Goal: Task Accomplishment & Management: Use online tool/utility

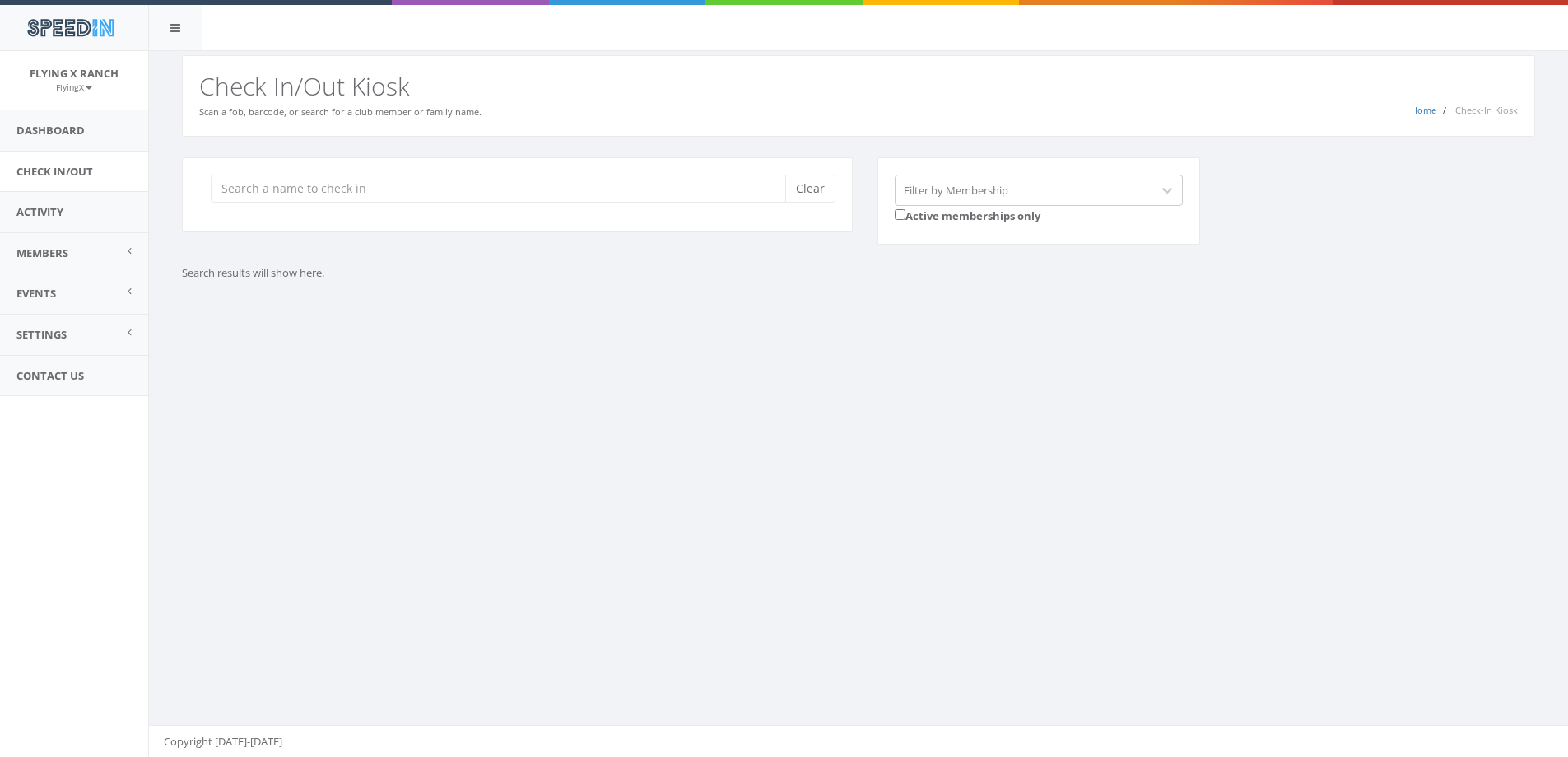
click at [314, 189] on input "search" at bounding box center [504, 188] width 587 height 28
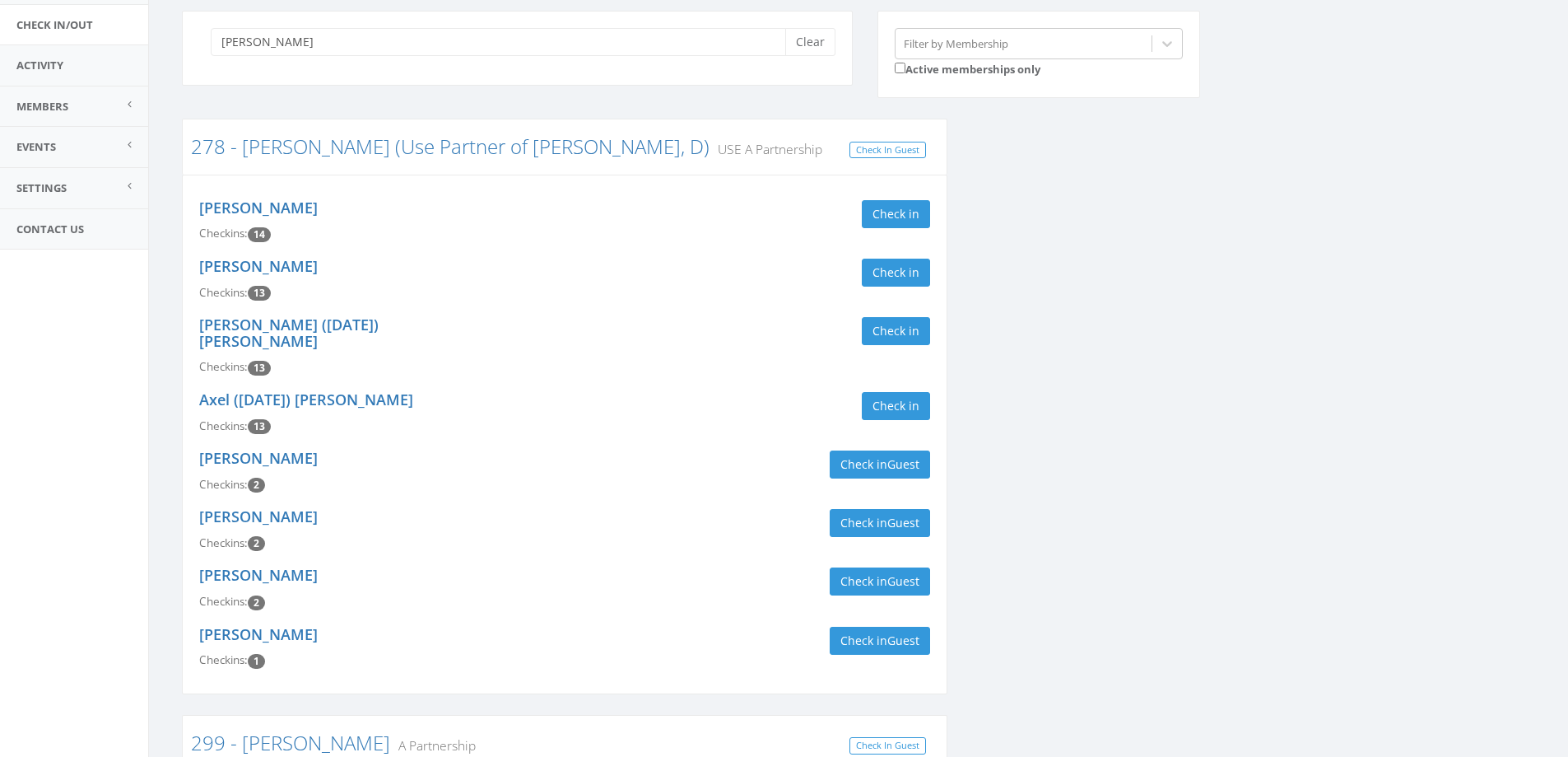
scroll to position [412, 0]
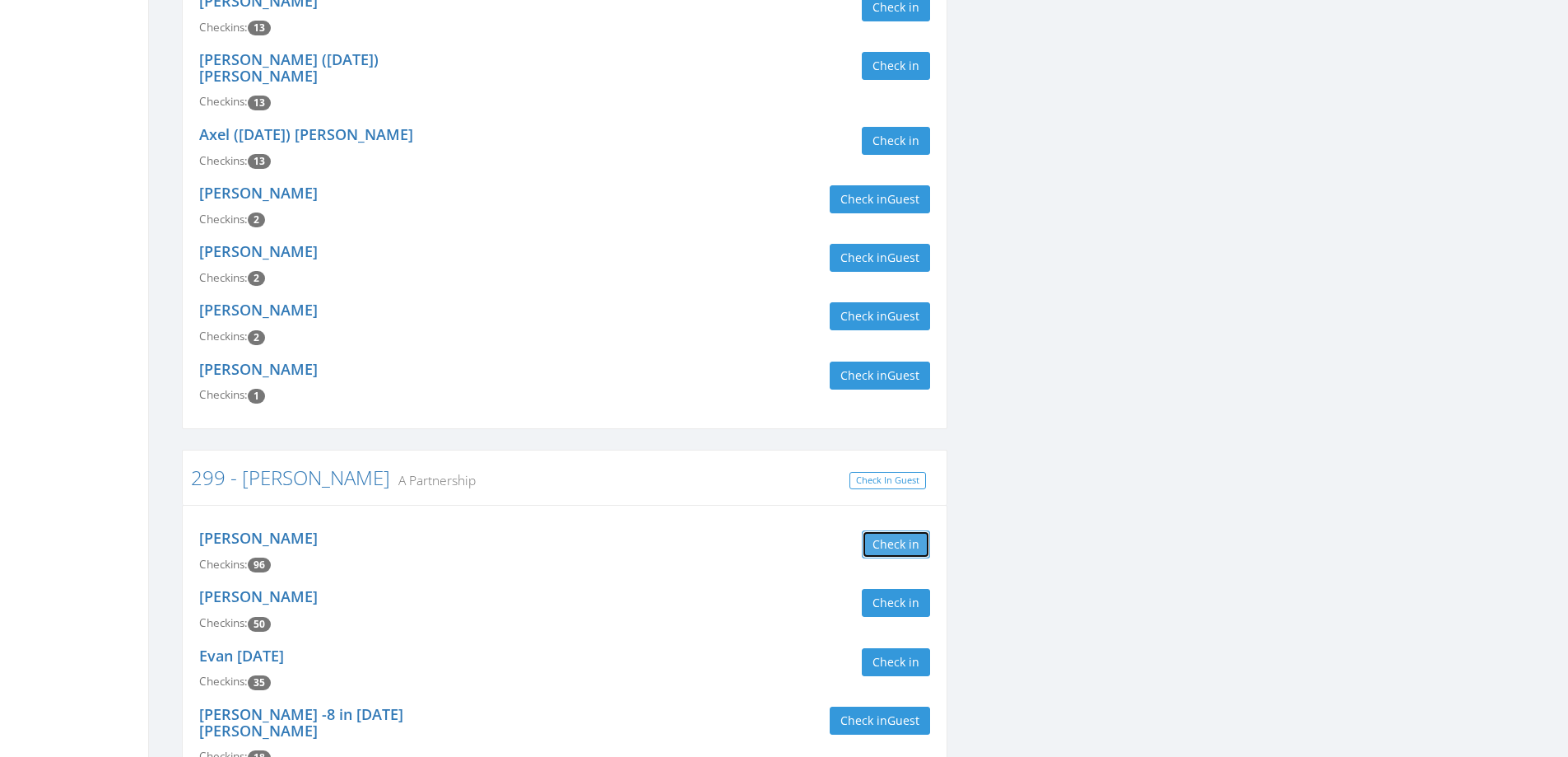
click at [890, 531] on button "Check in" at bounding box center [896, 543] width 68 height 28
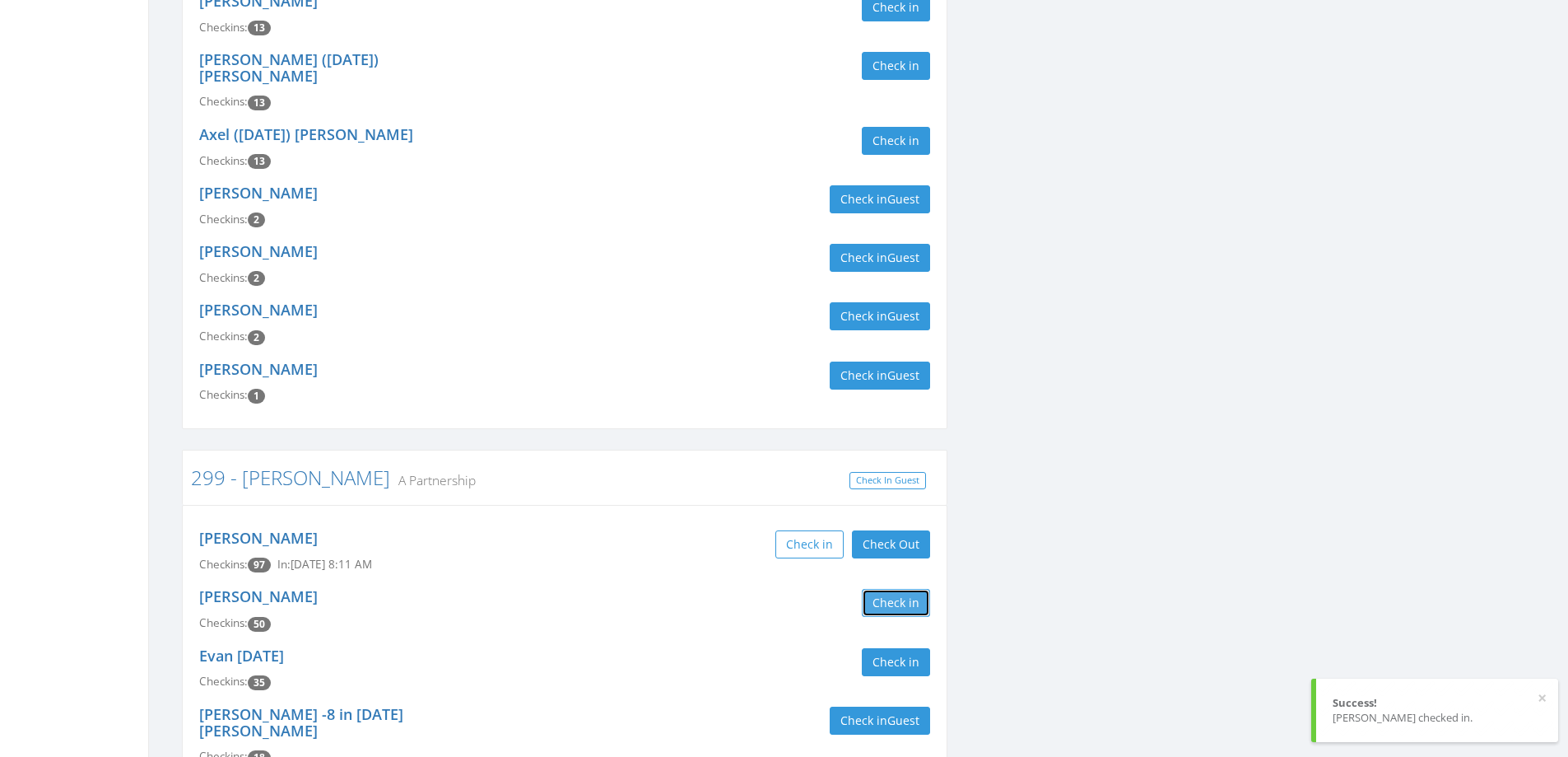
click at [893, 589] on button "Check in" at bounding box center [896, 602] width 68 height 28
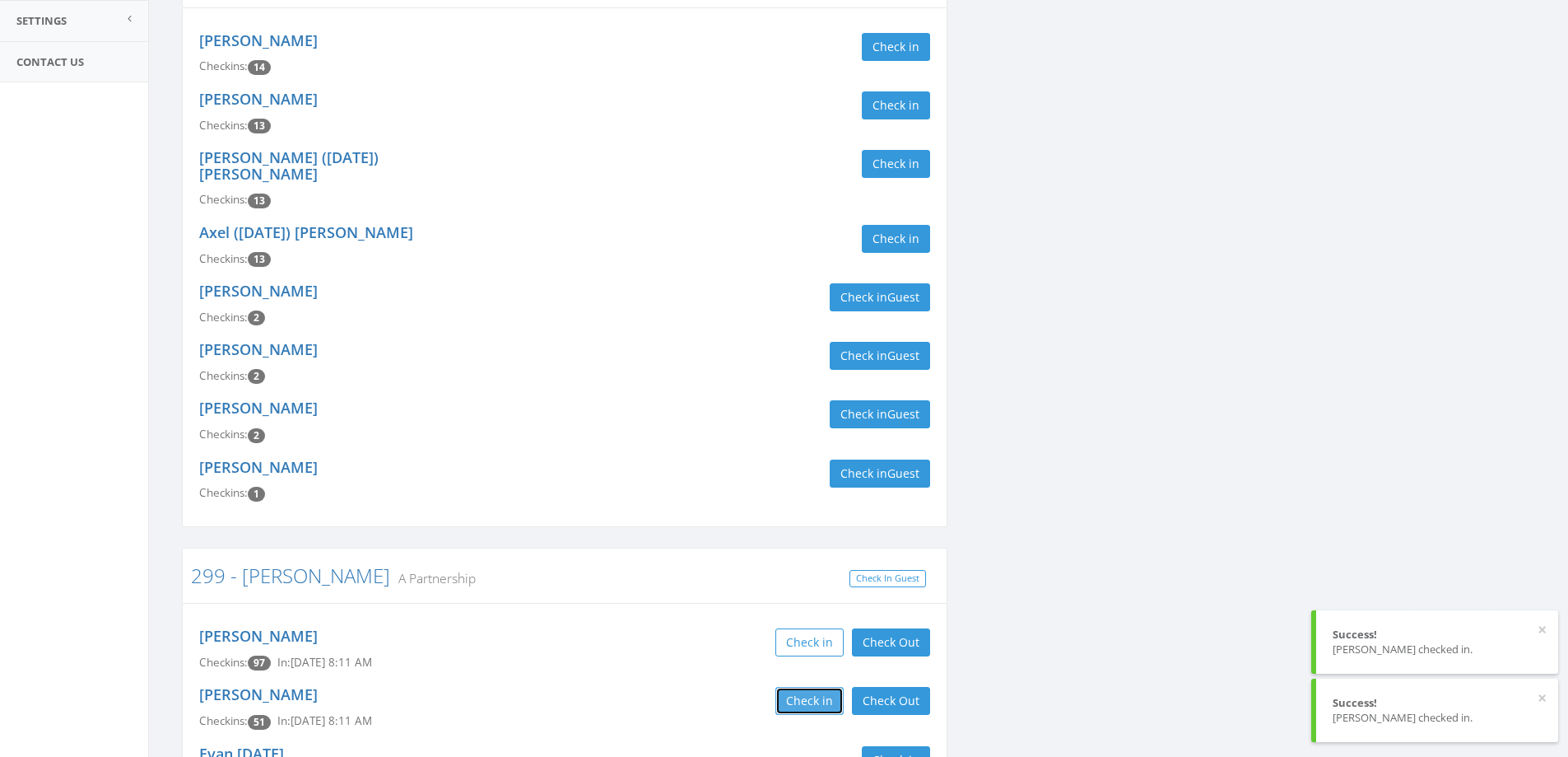
scroll to position [0, 0]
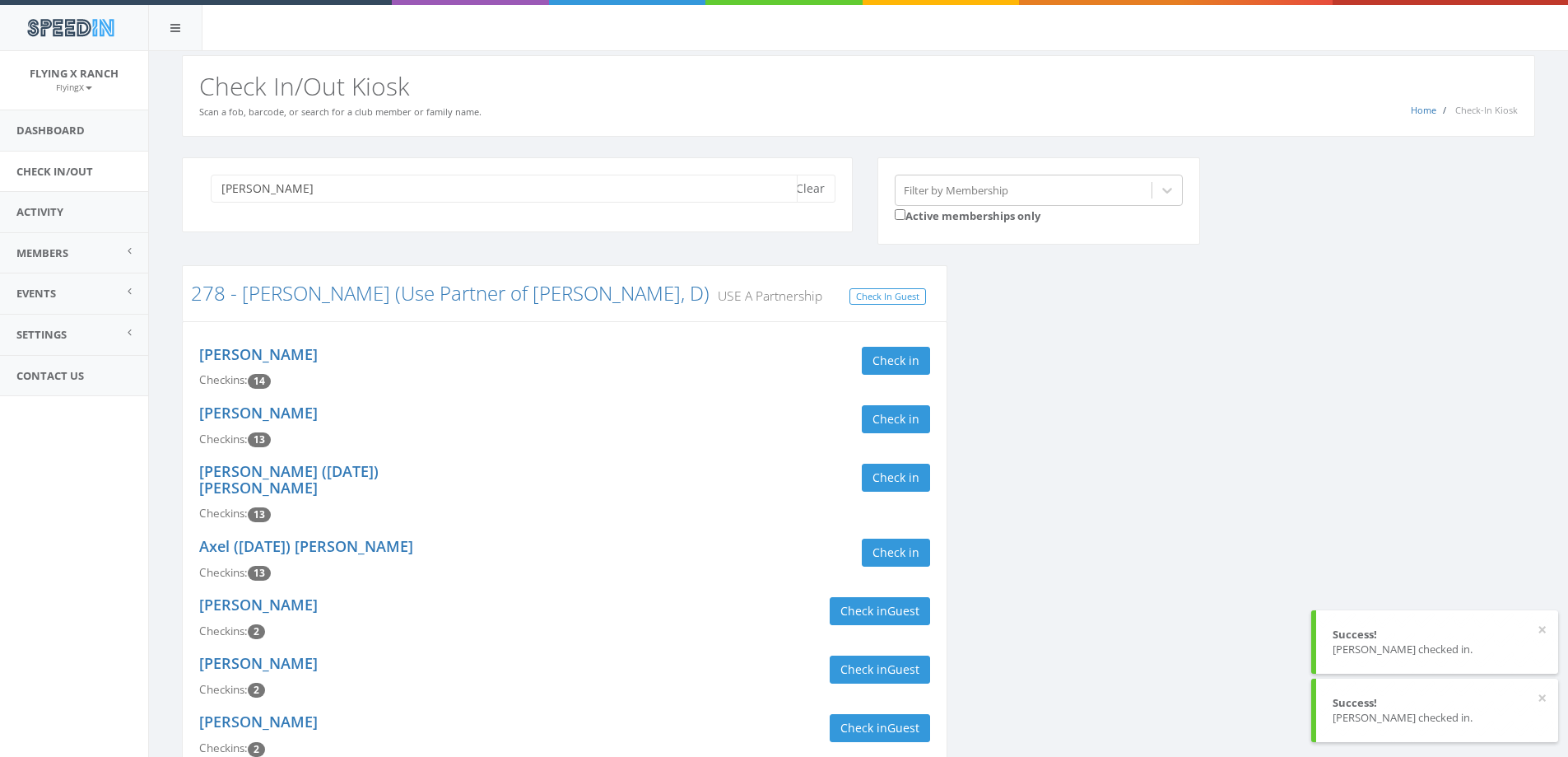
drag, startPoint x: 314, startPoint y: 182, endPoint x: 0, endPoint y: 185, distance: 314.0
click at [0, 186] on body "SpeedIn SpeedIn Flying X Ranch FlyingX My Profile Logout Dashboard Check In/Out…" at bounding box center [784, 378] width 1568 height 757
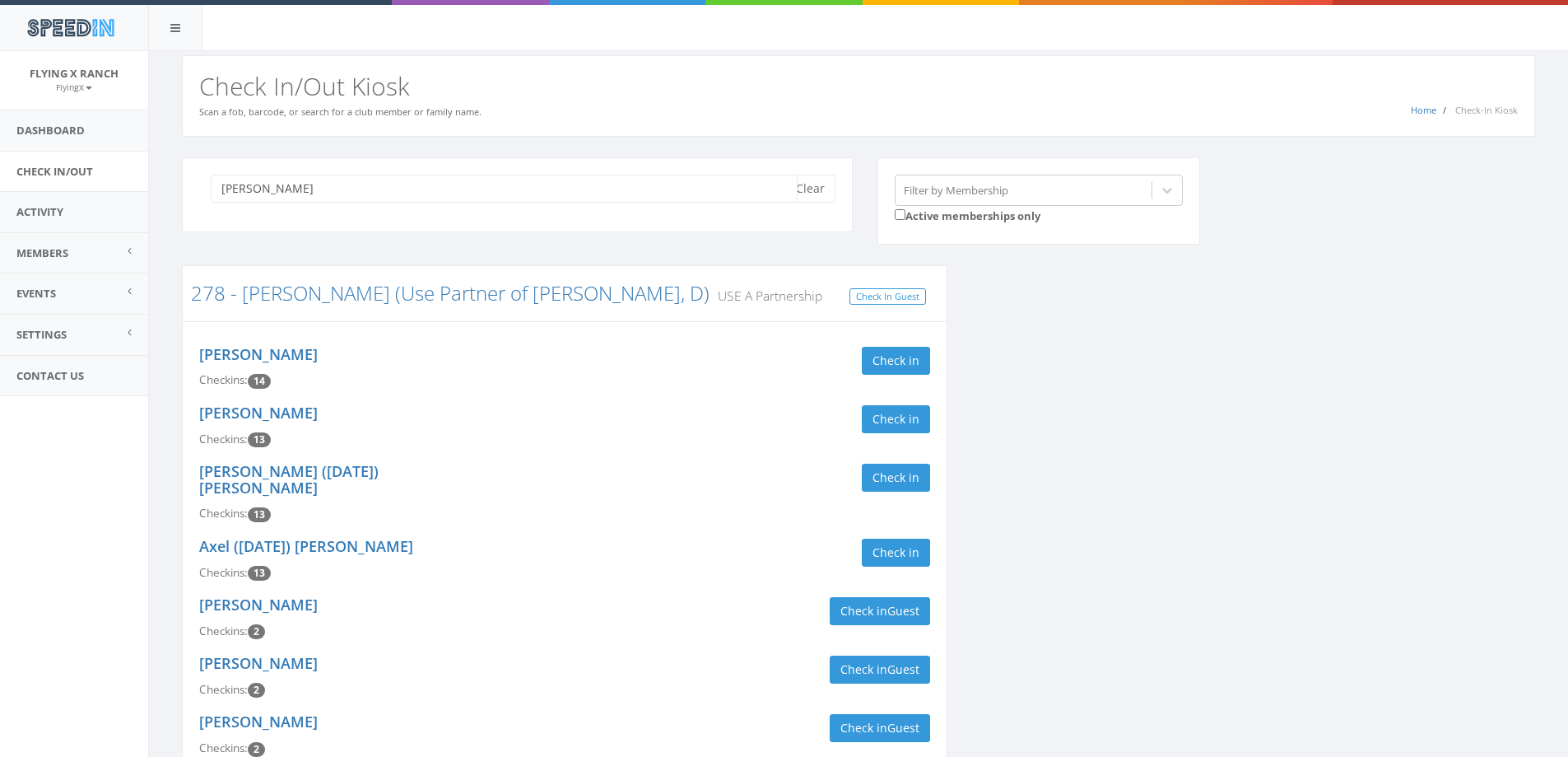
type input "k"
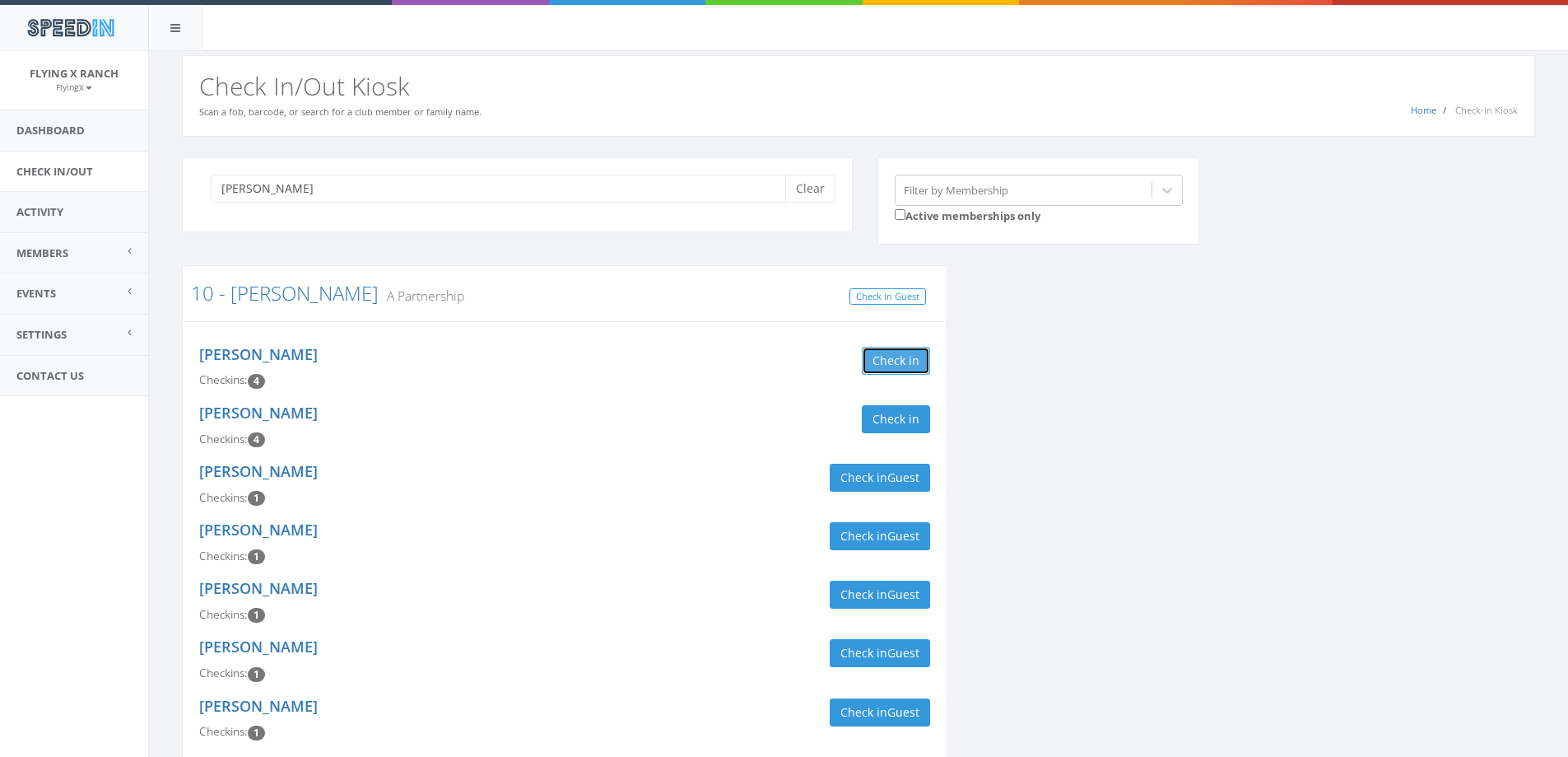
click at [900, 374] on button "Check in" at bounding box center [896, 360] width 68 height 28
click at [887, 416] on button "Check in" at bounding box center [896, 418] width 68 height 28
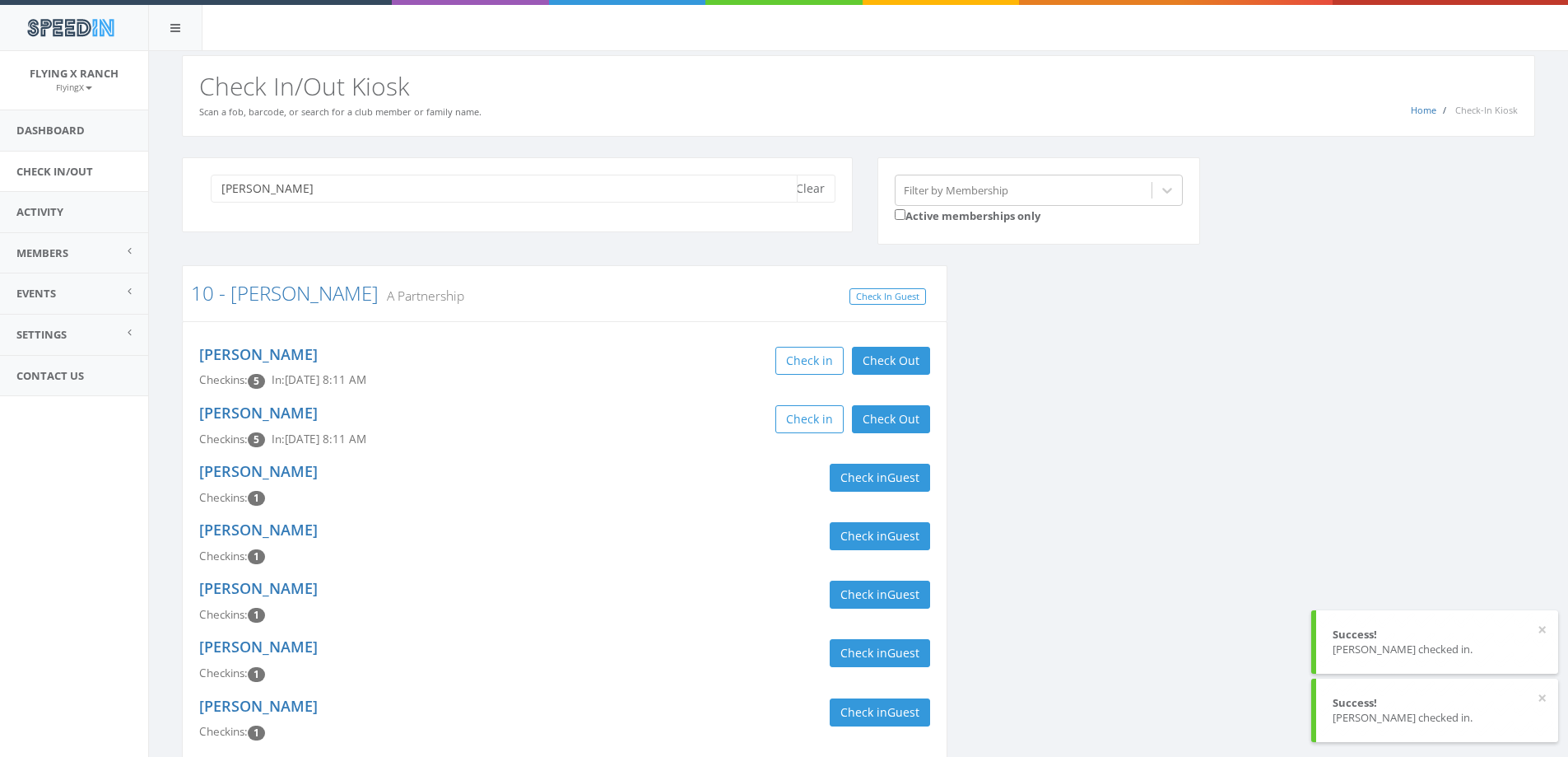
click at [277, 191] on input "[PERSON_NAME]" at bounding box center [504, 188] width 587 height 28
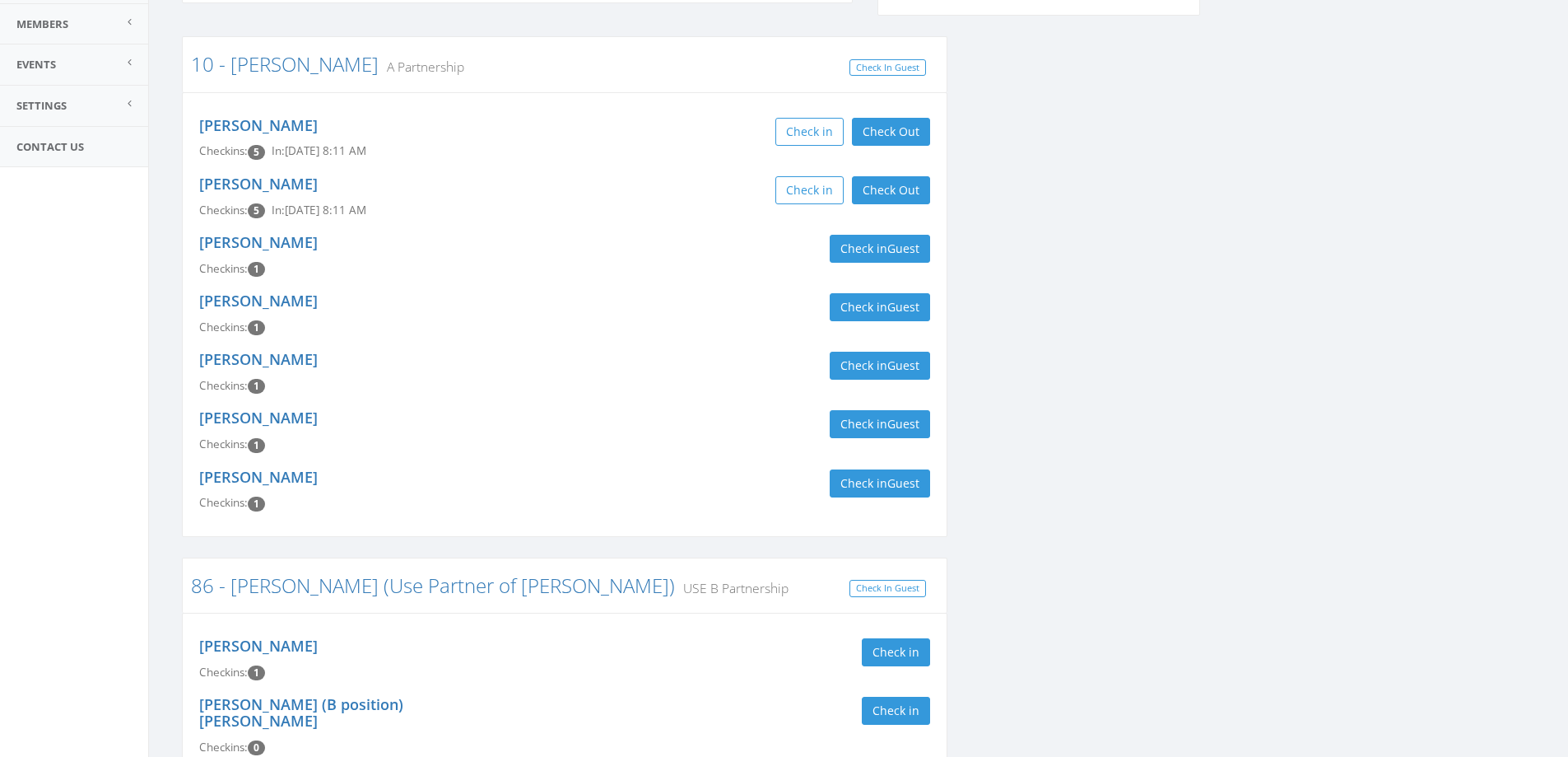
scroll to position [311, 0]
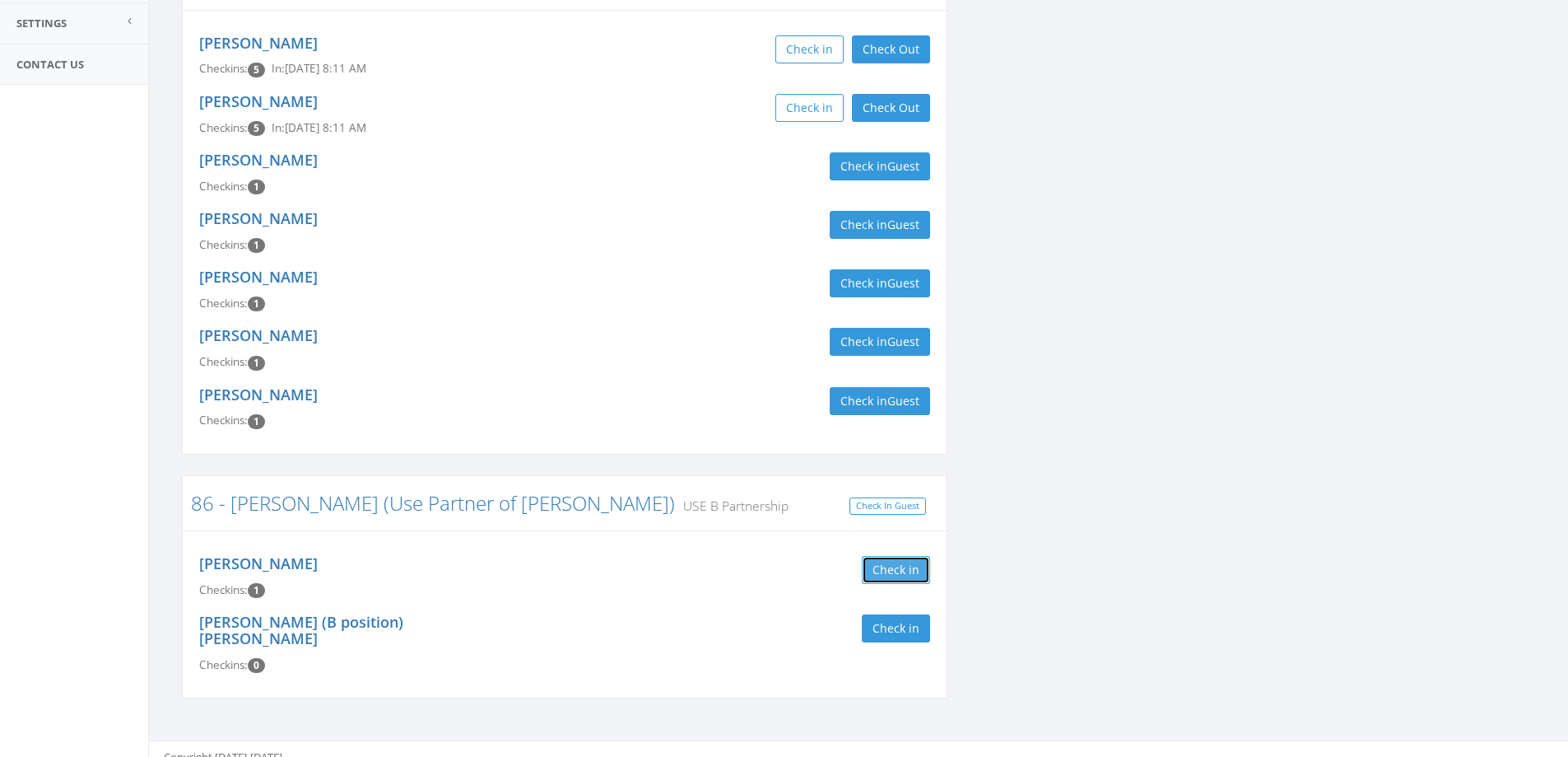
click at [885, 571] on button "Check in" at bounding box center [896, 569] width 68 height 28
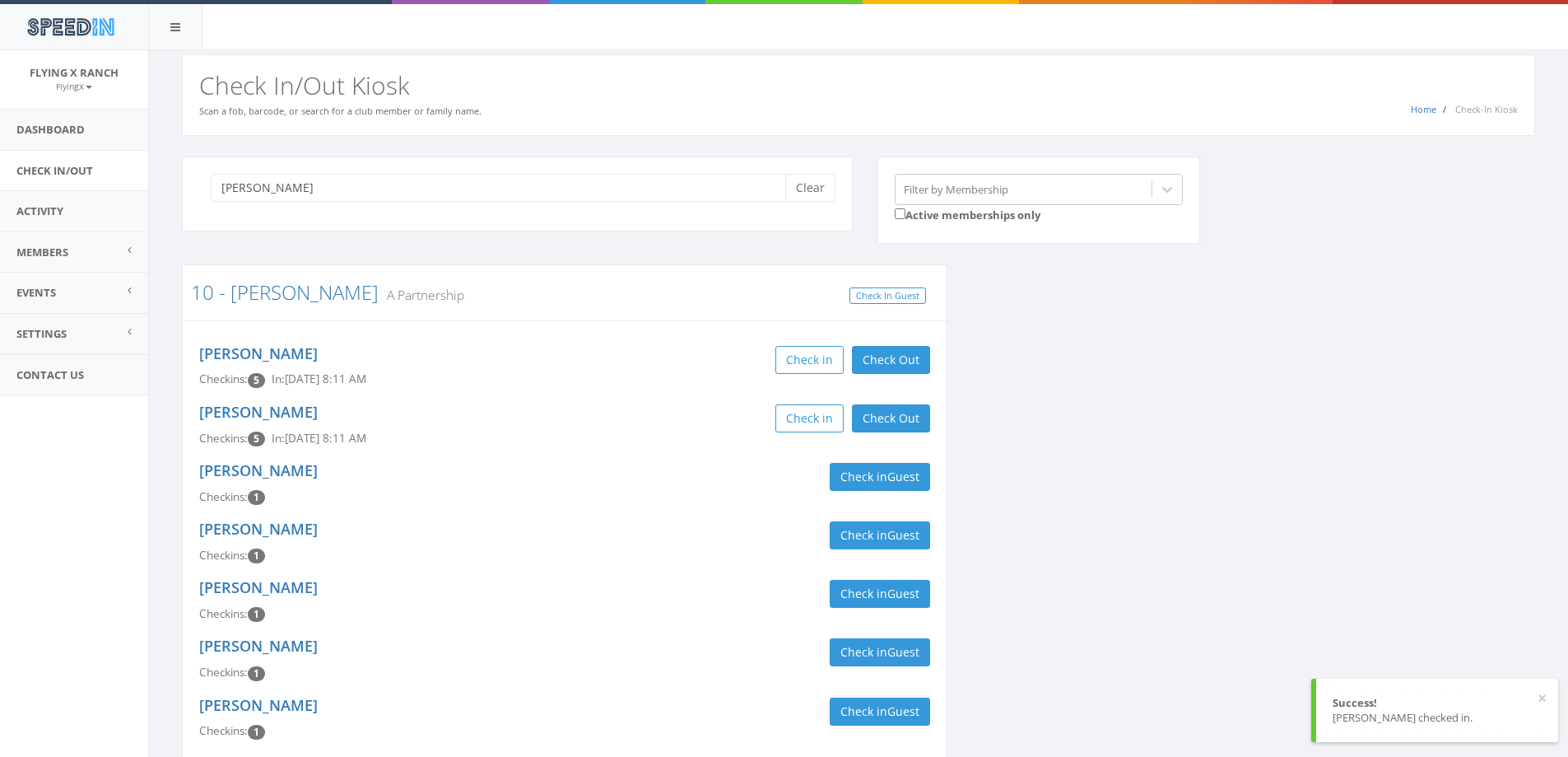
scroll to position [0, 0]
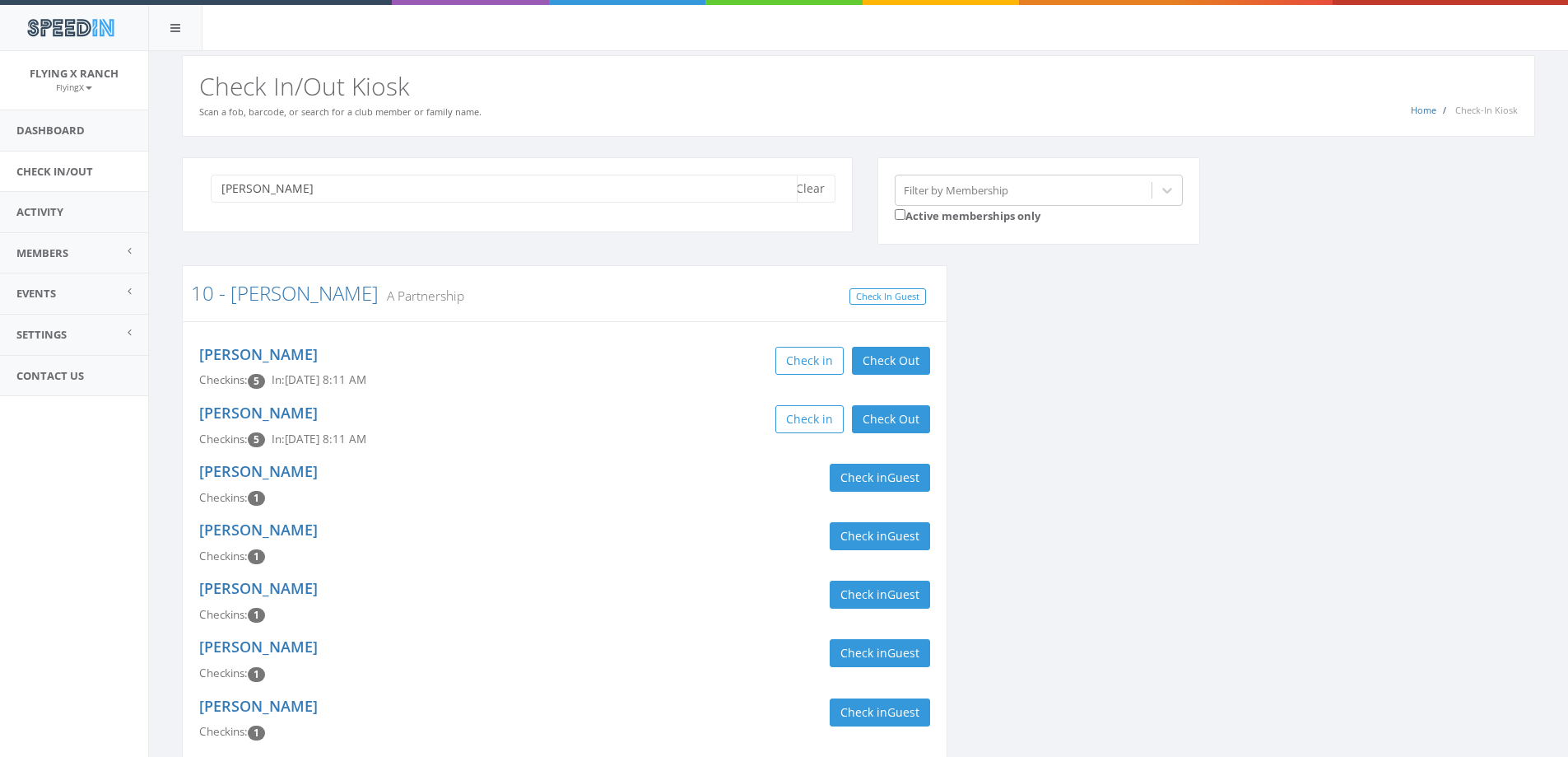
drag, startPoint x: 294, startPoint y: 187, endPoint x: 5, endPoint y: 190, distance: 289.0
click at [5, 190] on body "SpeedIn SpeedIn Flying X Ranch FlyingX My Profile Logout Dashboard Check In/Out…" at bounding box center [784, 378] width 1568 height 757
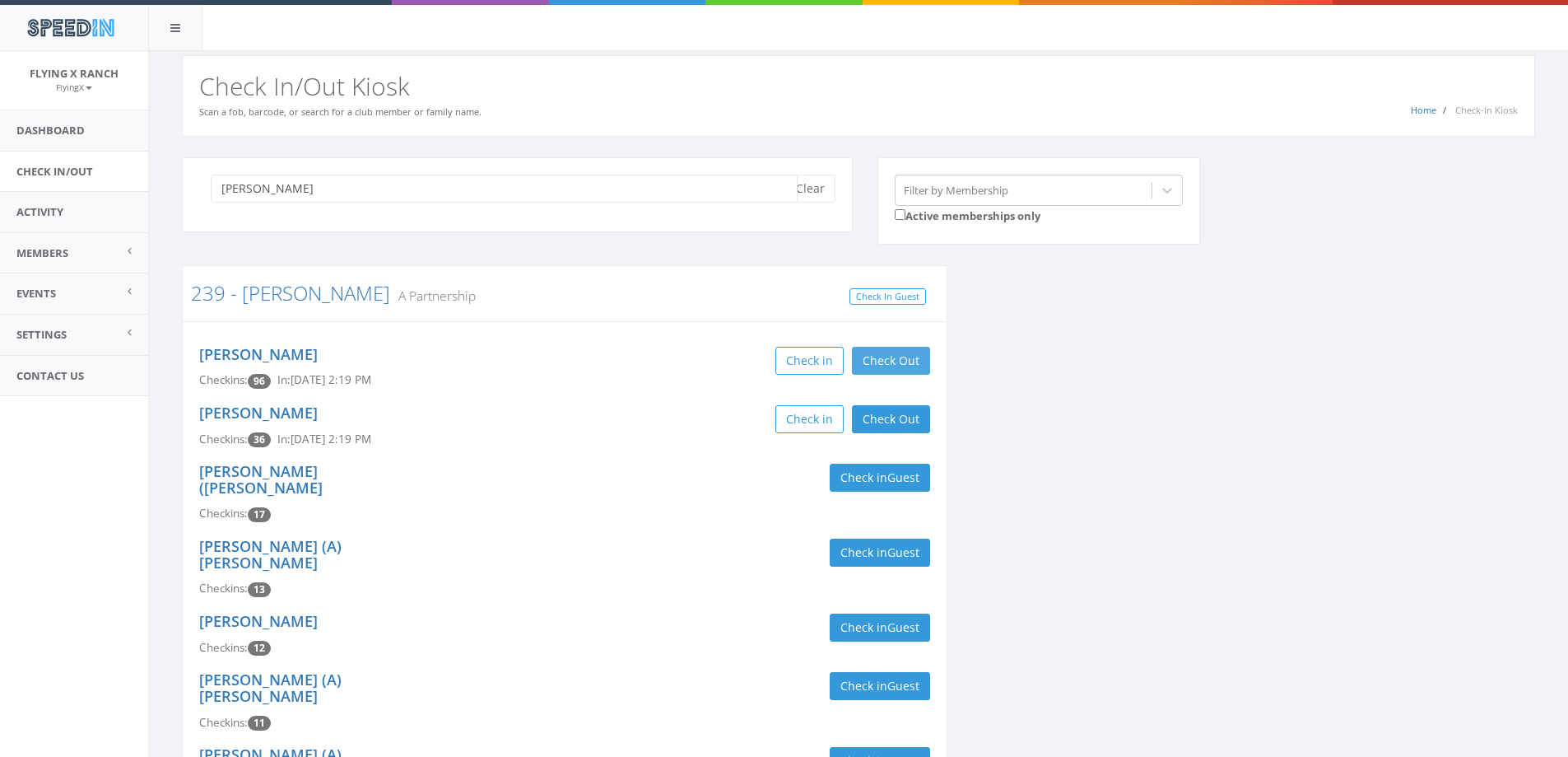
type input "[PERSON_NAME]"
click at [893, 360] on button "Check Out" at bounding box center [892, 360] width 79 height 28
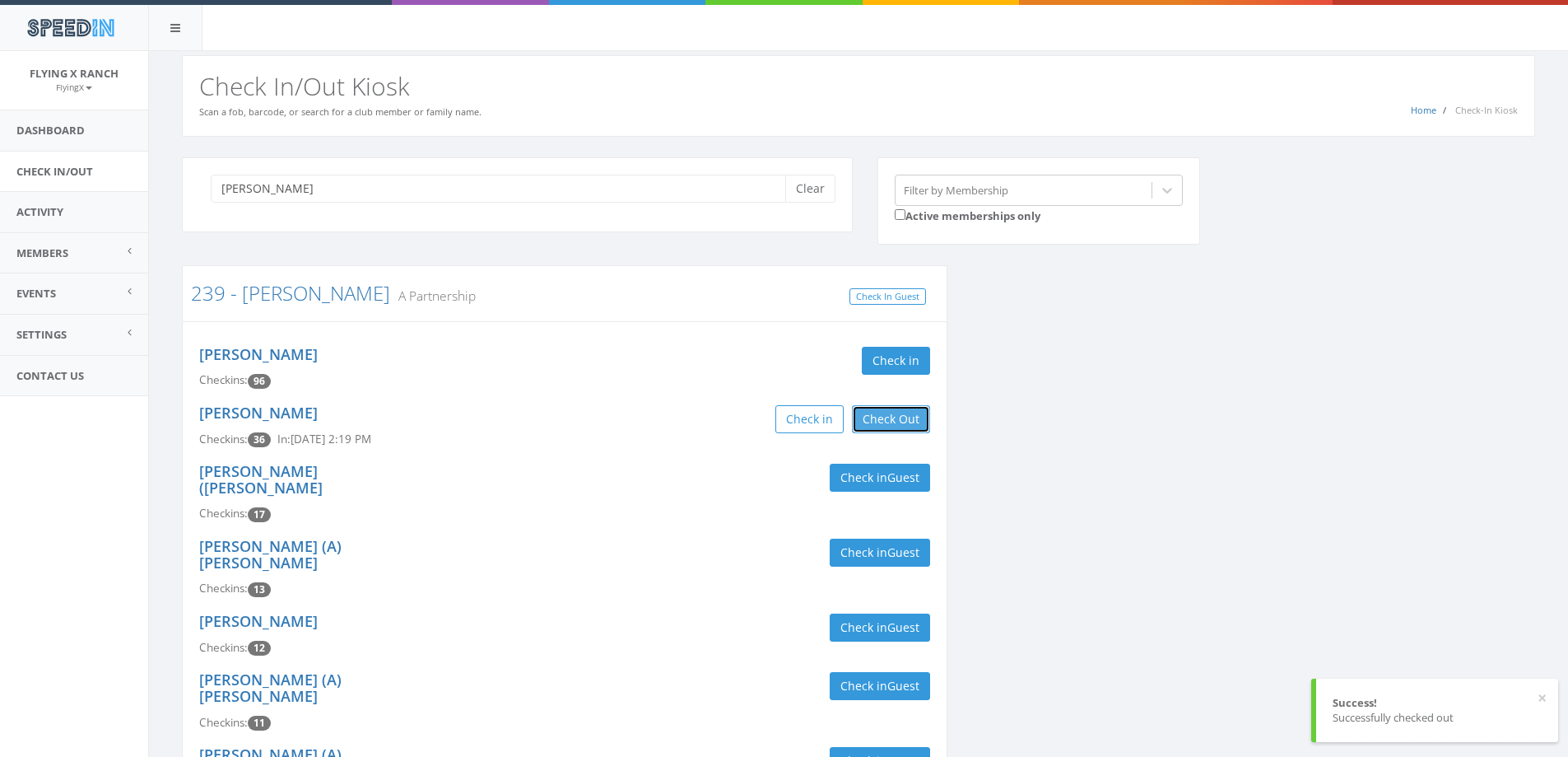
click at [875, 425] on button "Check Out" at bounding box center [892, 418] width 79 height 28
